Goal: Information Seeking & Learning: Learn about a topic

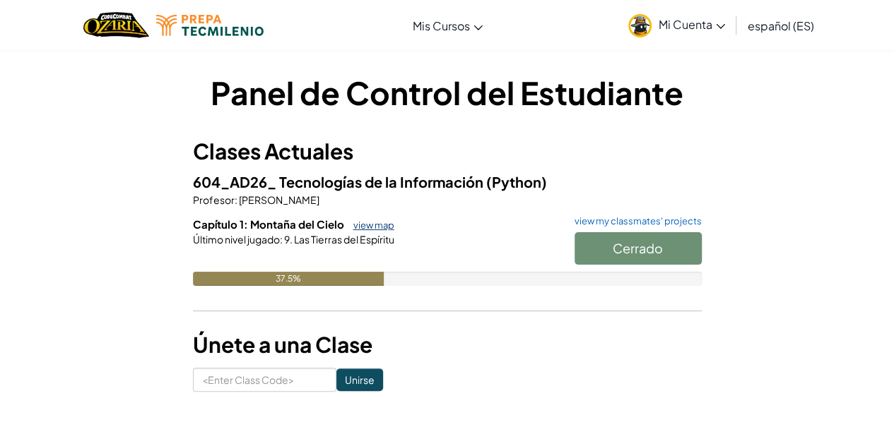
click at [360, 221] on link "view map" at bounding box center [370, 225] width 48 height 11
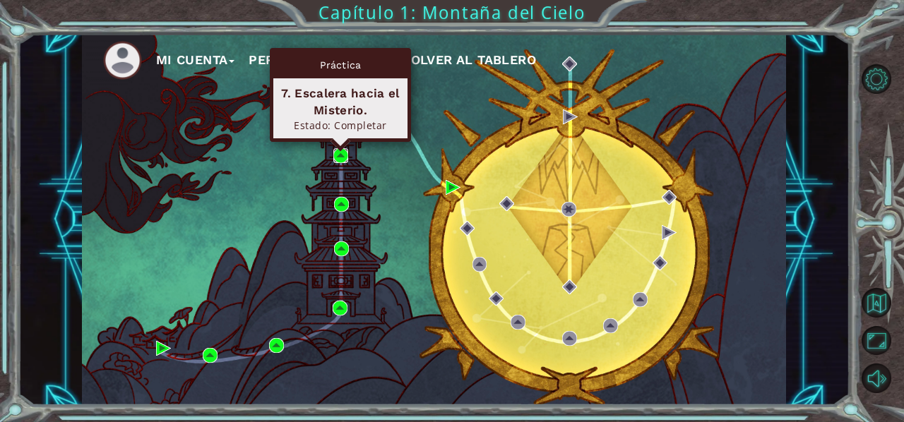
click at [342, 160] on img at bounding box center [340, 155] width 15 height 15
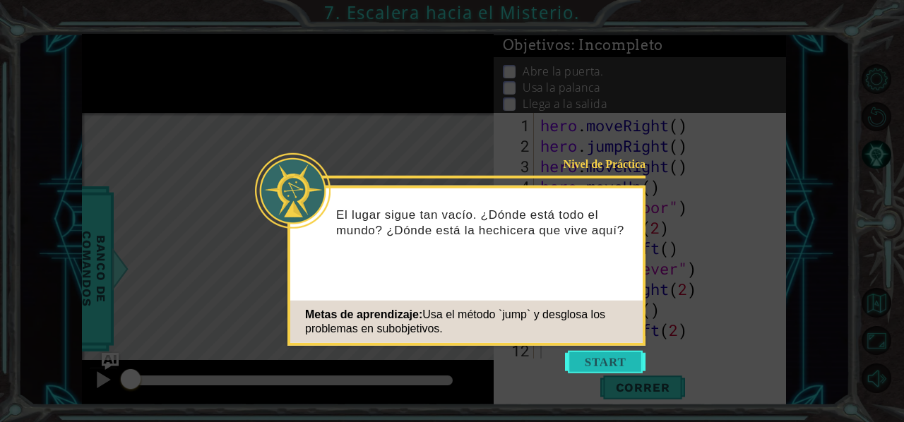
click at [619, 368] on button "Start" at bounding box center [605, 362] width 81 height 23
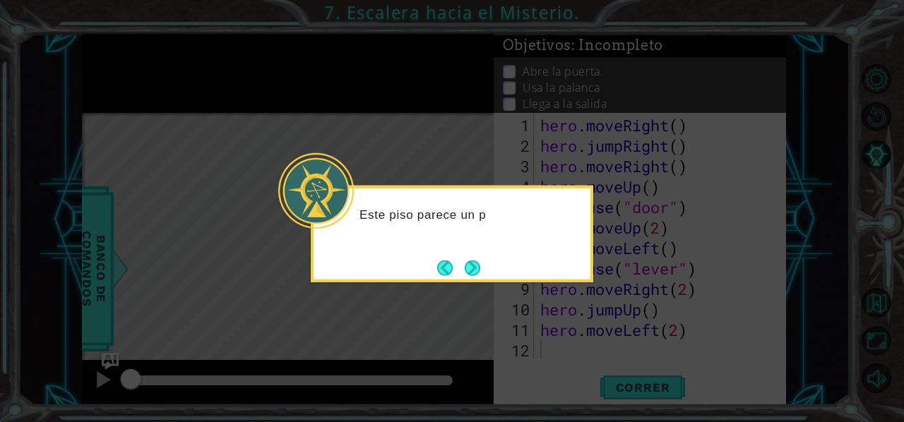
click at [593, 321] on icon at bounding box center [452, 211] width 904 height 422
click at [476, 271] on button "Next" at bounding box center [473, 268] width 16 height 16
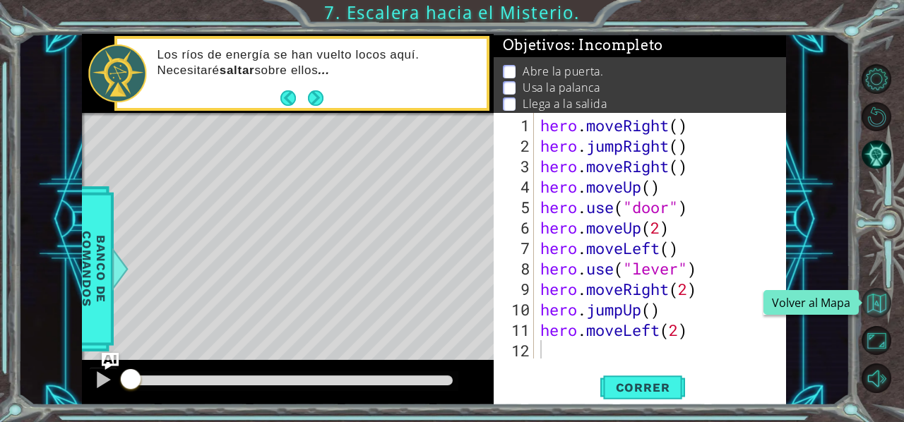
click at [884, 302] on button "Volver al Mapa" at bounding box center [877, 303] width 30 height 30
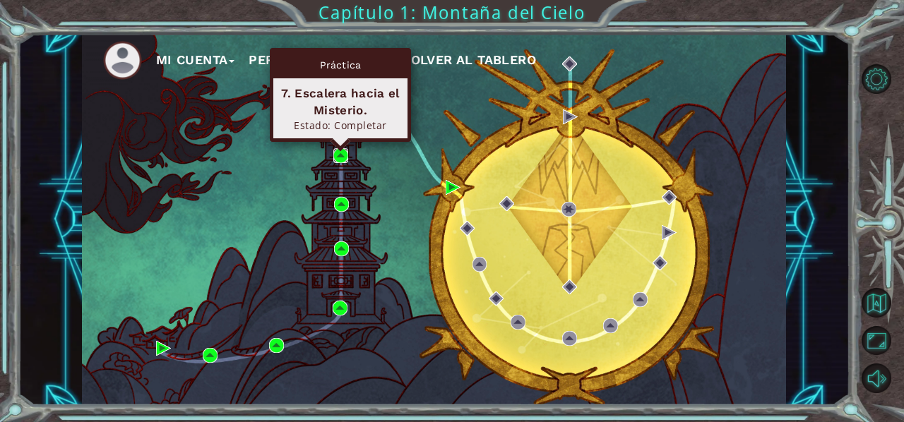
click at [342, 162] on img at bounding box center [340, 155] width 15 height 15
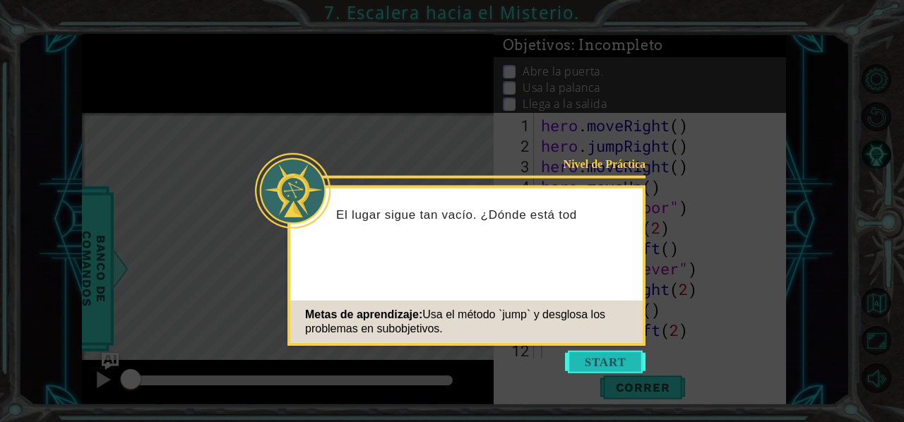
click at [598, 365] on button "Start" at bounding box center [605, 362] width 81 height 23
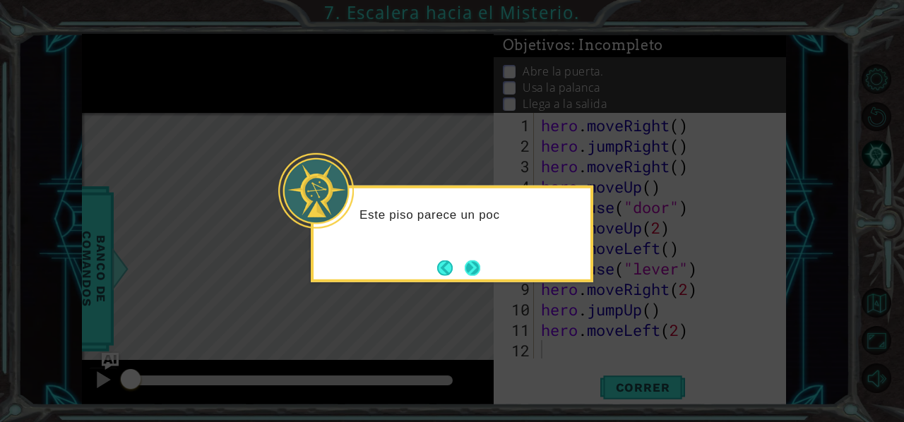
click at [468, 260] on button "Next" at bounding box center [473, 268] width 16 height 16
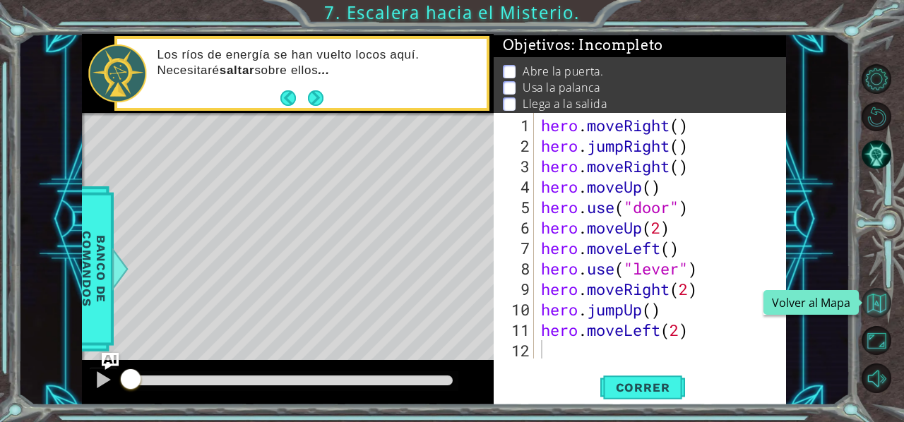
click at [877, 306] on button "Volver al Mapa" at bounding box center [877, 303] width 30 height 30
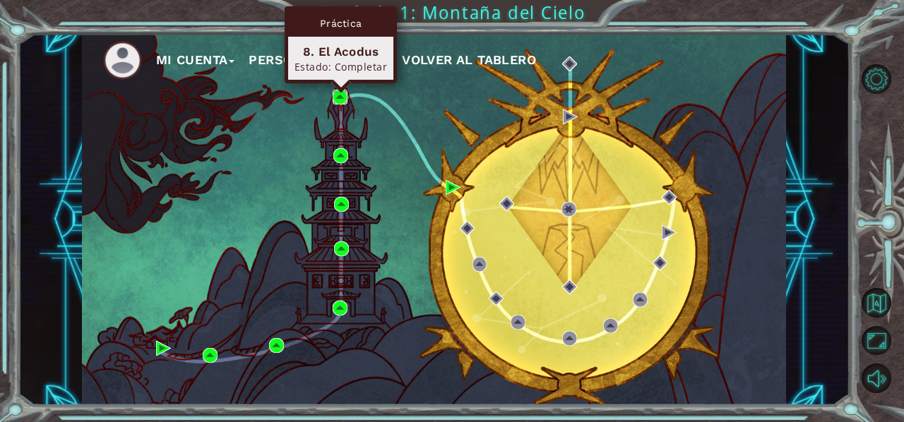
click at [336, 102] on img at bounding box center [340, 97] width 15 height 15
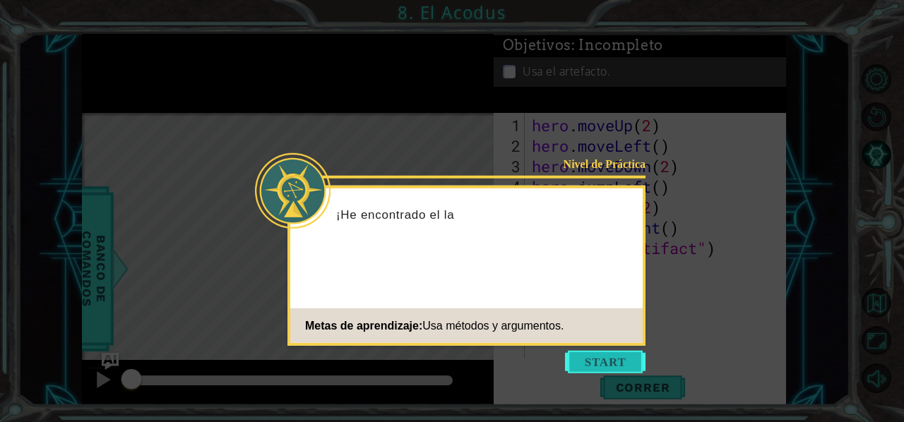
click at [603, 358] on button "Start" at bounding box center [605, 362] width 81 height 23
